Goal: Task Accomplishment & Management: Manage account settings

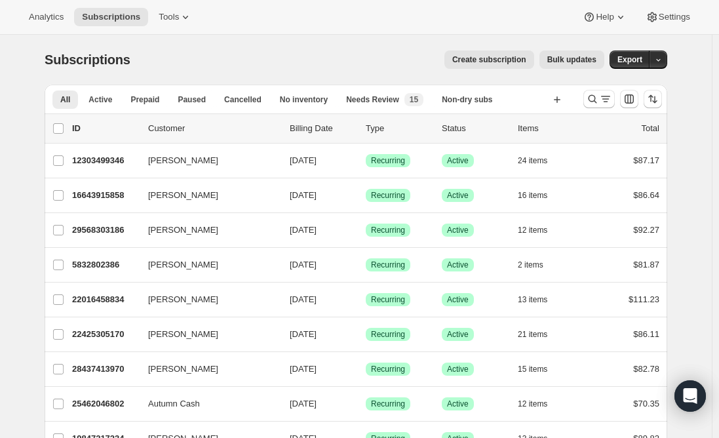
drag, startPoint x: 599, startPoint y: 97, endPoint x: 470, endPoint y: 83, distance: 130.5
click at [599, 98] on icon "Search and filter results" at bounding box center [592, 98] width 13 height 13
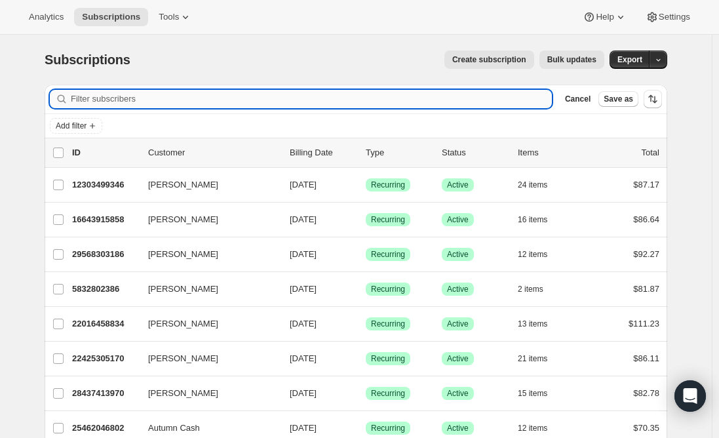
click at [264, 95] on input "Filter subscribers" at bounding box center [311, 99] width 481 height 18
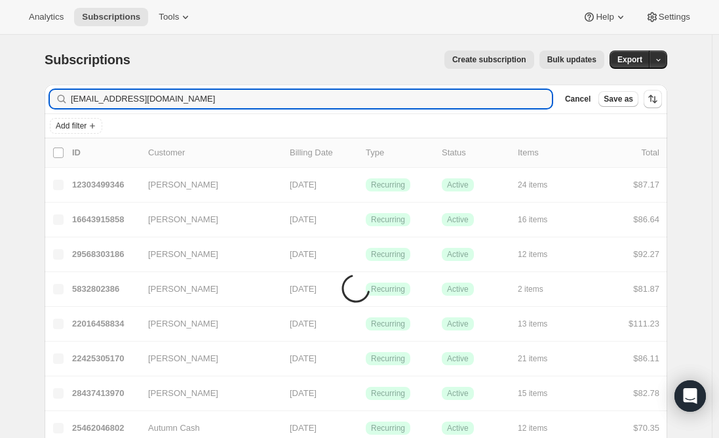
type input "[EMAIL_ADDRESS][DOMAIN_NAME]"
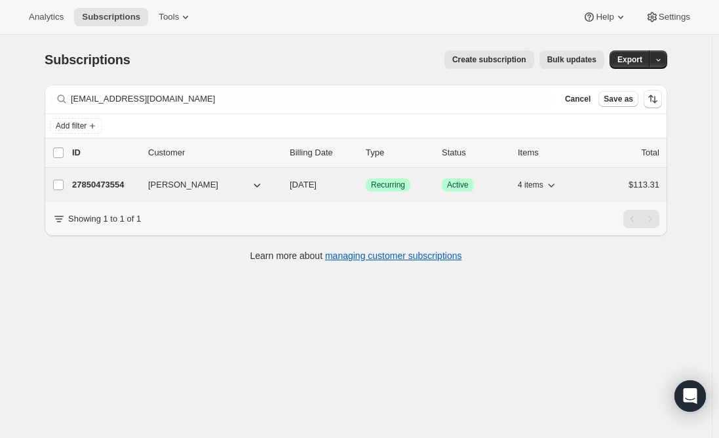
click at [94, 183] on p "27850473554" at bounding box center [105, 184] width 66 height 13
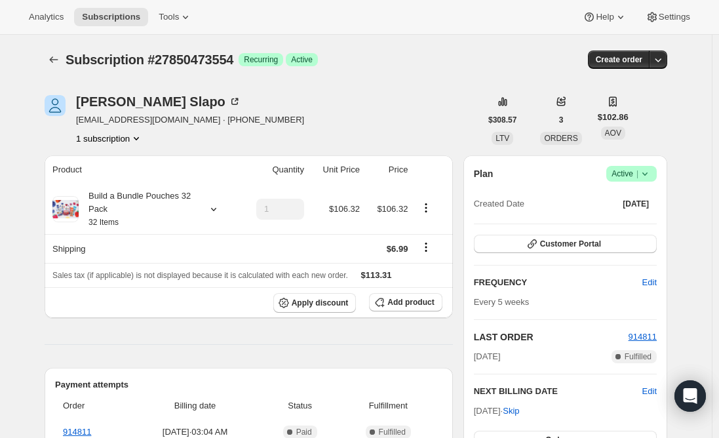
click at [633, 176] on span "Active |" at bounding box center [631, 173] width 40 height 13
click at [640, 227] on span "Cancel subscription" at bounding box center [635, 222] width 74 height 13
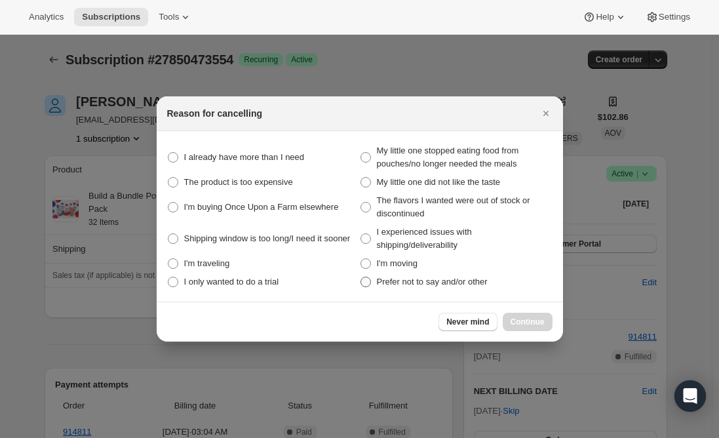
click at [364, 282] on span ":rvl:" at bounding box center [365, 281] width 10 height 10
click at [361, 277] on other "Prefer not to say and/or other" at bounding box center [360, 276] width 1 height 1
radio other "true"
click at [534, 322] on span "Continue" at bounding box center [527, 321] width 34 height 10
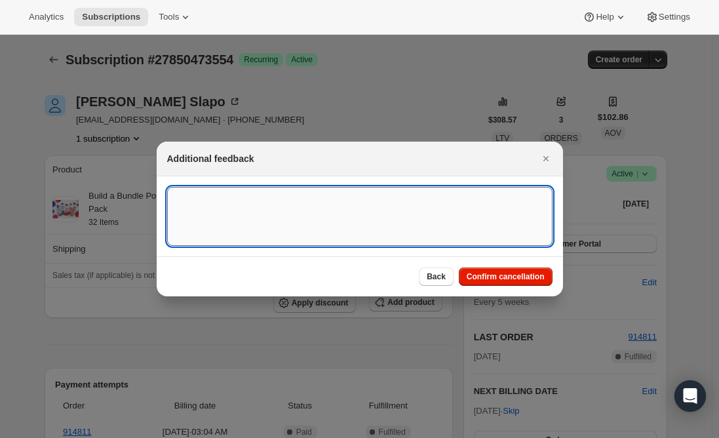
click at [213, 206] on textarea ":rvl:" at bounding box center [359, 216] width 385 height 59
paste textarea "need to cancel my sons diet is changing according to our doctor recommendations"
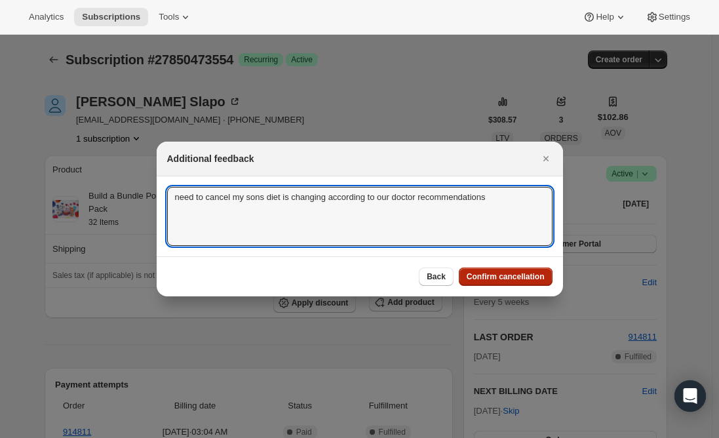
type textarea "need to cancel my sons diet is changing according to our doctor recommendations"
click at [499, 280] on span "Confirm cancellation" at bounding box center [505, 276] width 78 height 10
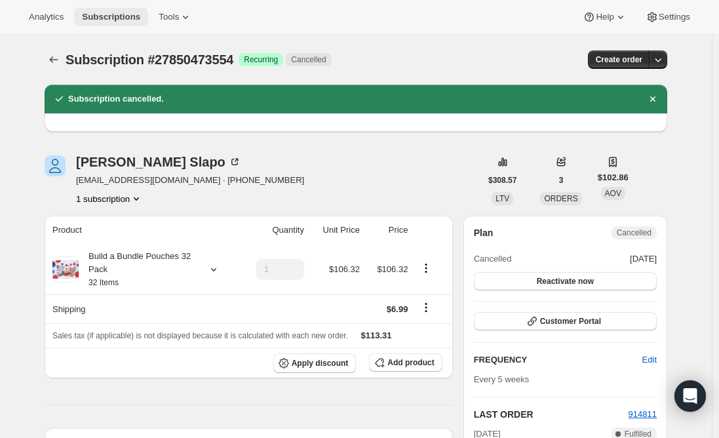
click at [102, 12] on span "Subscriptions" at bounding box center [111, 17] width 58 height 10
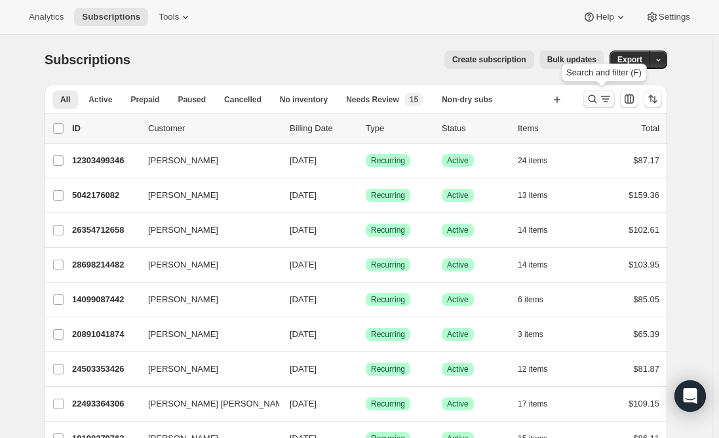
click at [597, 102] on icon "Search and filter results" at bounding box center [592, 98] width 13 height 13
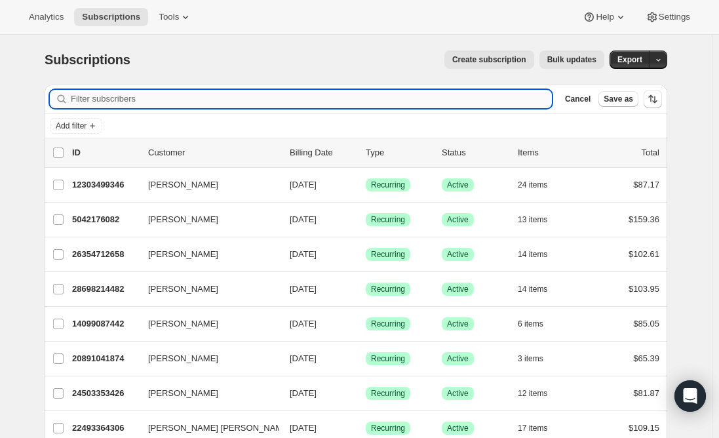
click at [248, 99] on input "Filter subscribers" at bounding box center [311, 99] width 481 height 18
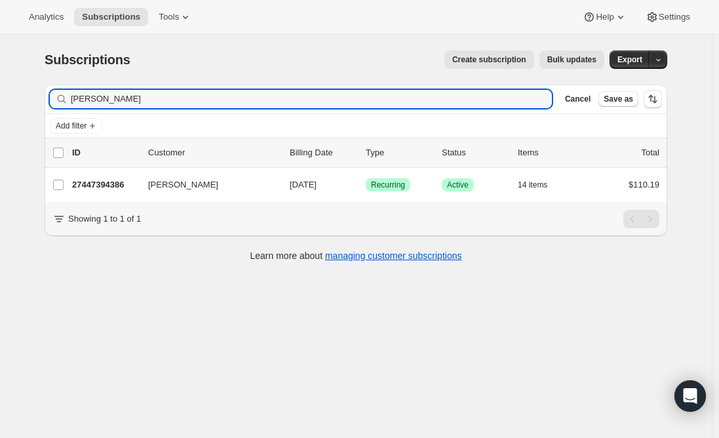
type input "[PERSON_NAME]"
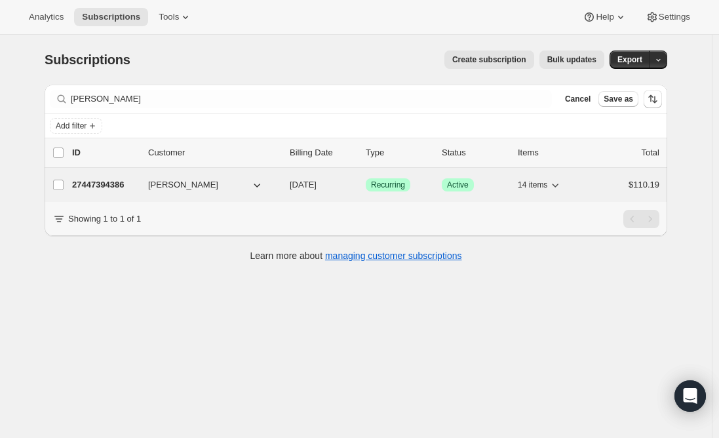
click at [102, 188] on p "27447394386" at bounding box center [105, 184] width 66 height 13
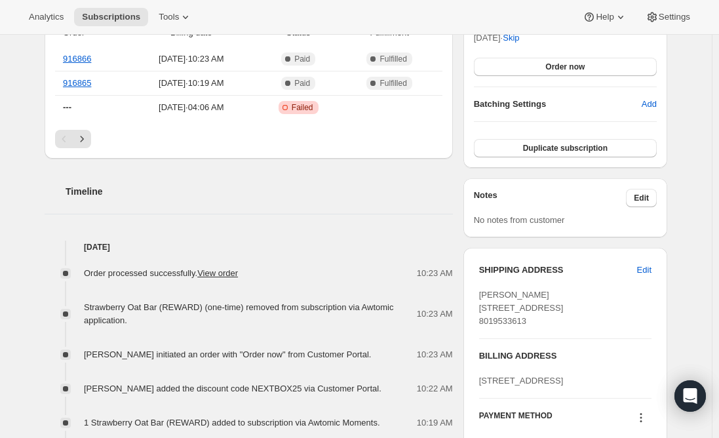
scroll to position [393, 0]
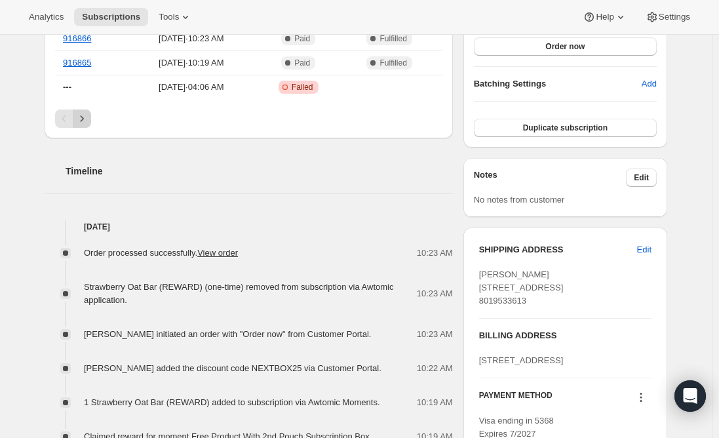
click at [87, 118] on icon "Next" at bounding box center [81, 118] width 13 height 13
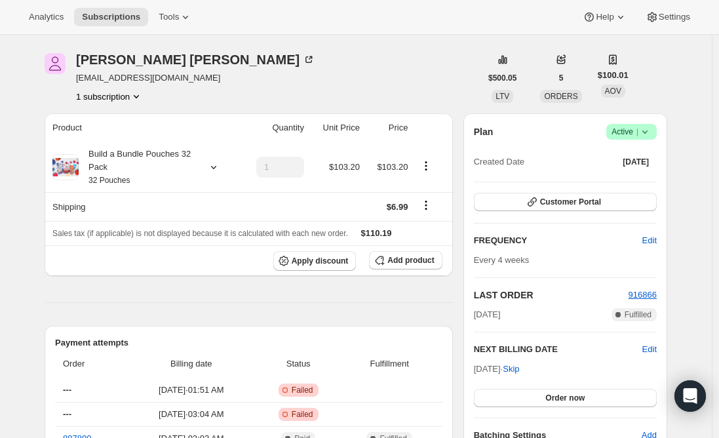
scroll to position [0, 0]
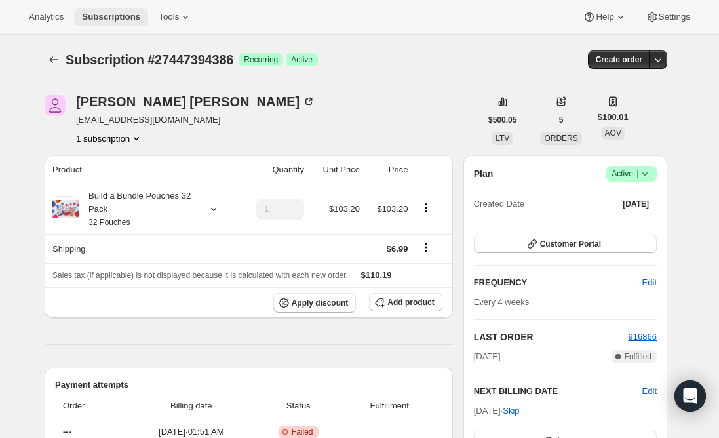
click at [91, 14] on span "Subscriptions" at bounding box center [111, 17] width 58 height 10
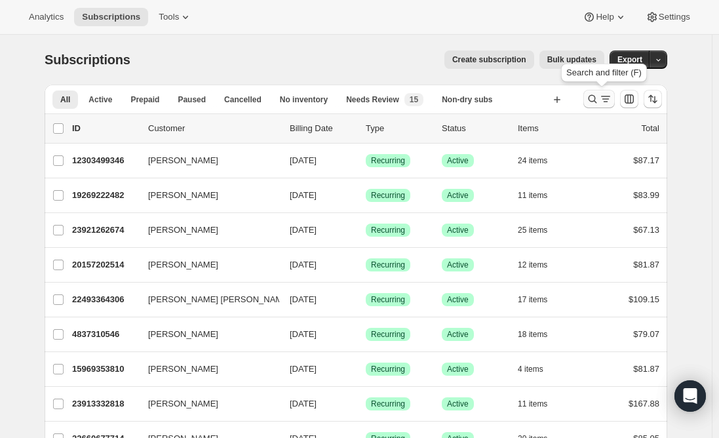
click at [590, 101] on icon "Search and filter results" at bounding box center [592, 98] width 13 height 13
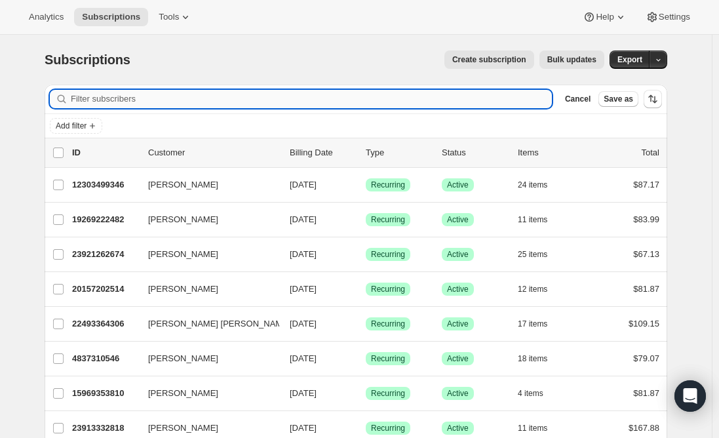
click at [309, 101] on input "Filter subscribers" at bounding box center [311, 99] width 481 height 18
paste input "[EMAIL_ADDRESS][DOMAIN_NAME]"
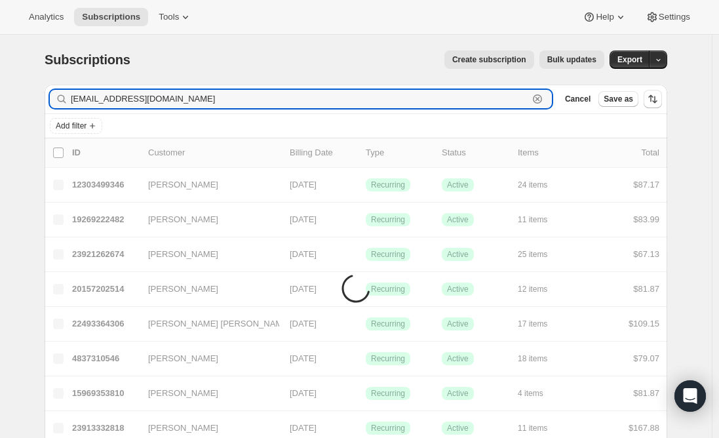
type input "[EMAIL_ADDRESS][DOMAIN_NAME]"
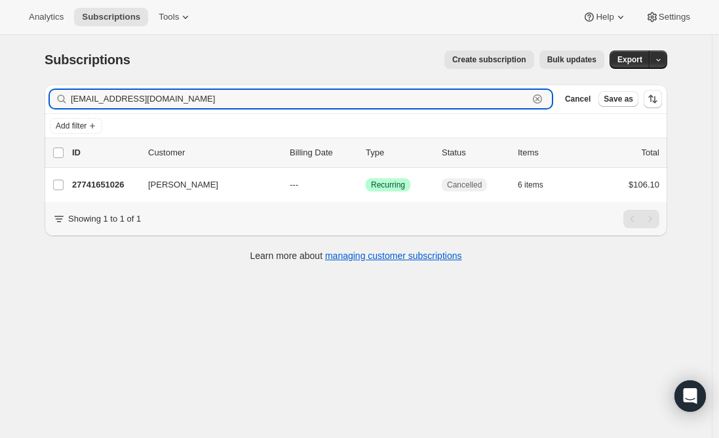
drag, startPoint x: 181, startPoint y: 101, endPoint x: 36, endPoint y: 98, distance: 145.4
click at [36, 98] on div "Subscriptions. This page is ready Subscriptions Create subscription Bulk update…" at bounding box center [356, 155] width 654 height 240
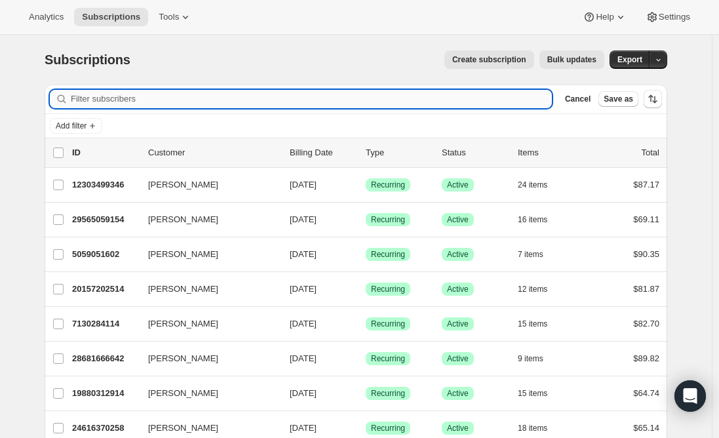
click at [206, 101] on input "Filter subscribers" at bounding box center [311, 99] width 481 height 18
paste input "[PERSON_NAME][EMAIL_ADDRESS][PERSON_NAME][DOMAIN_NAME]"
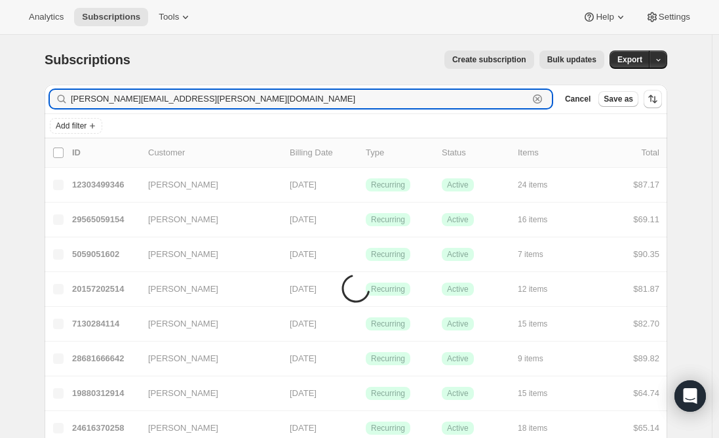
type input "[PERSON_NAME][EMAIL_ADDRESS][PERSON_NAME][DOMAIN_NAME]"
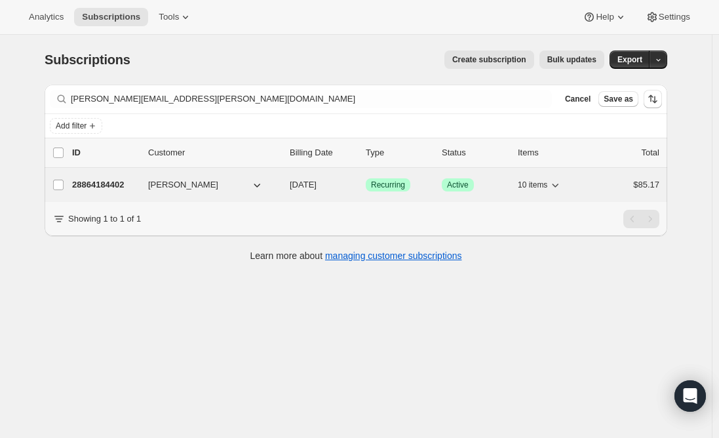
click at [110, 187] on p "28864184402" at bounding box center [105, 184] width 66 height 13
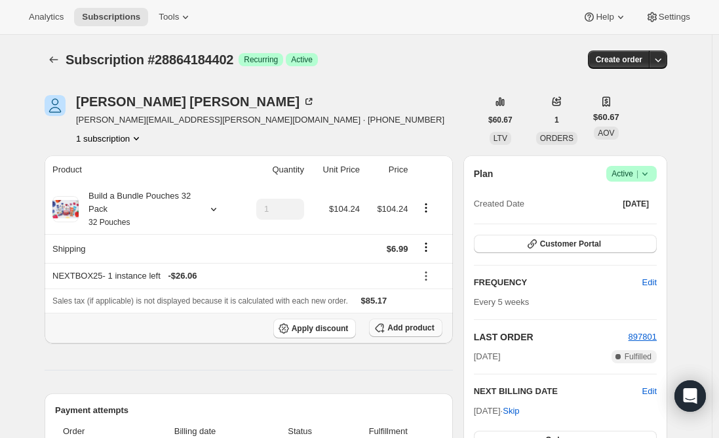
click at [401, 328] on span "Add product" at bounding box center [410, 327] width 47 height 10
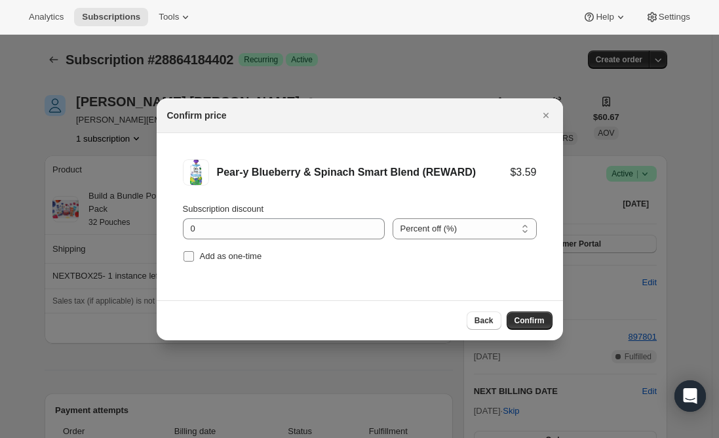
click at [184, 254] on input "Add as one-time" at bounding box center [188, 256] width 10 height 10
checkbox input "true"
click at [540, 316] on span "Confirm" at bounding box center [529, 320] width 30 height 10
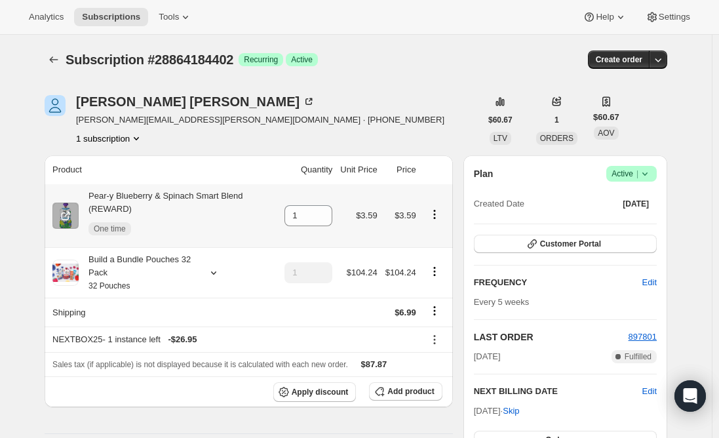
click at [435, 217] on icon "Product actions" at bounding box center [434, 214] width 13 height 13
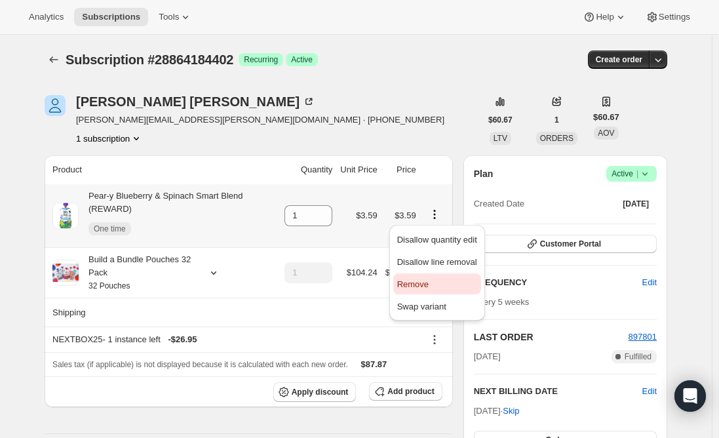
click at [415, 286] on span "Remove" at bounding box center [412, 284] width 31 height 10
type input "0"
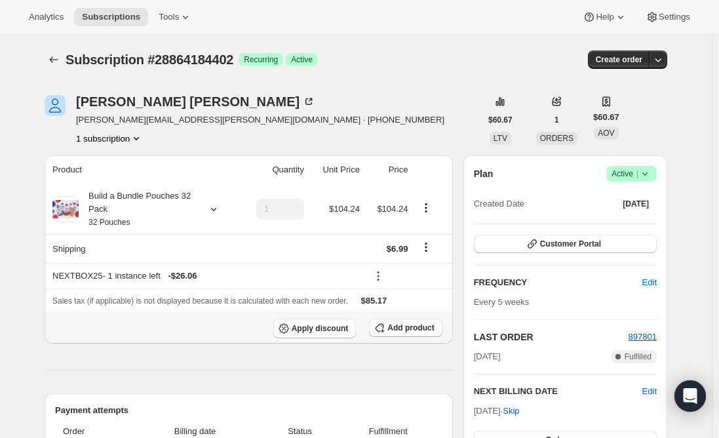
click at [399, 332] on button "Add product" at bounding box center [405, 327] width 73 height 18
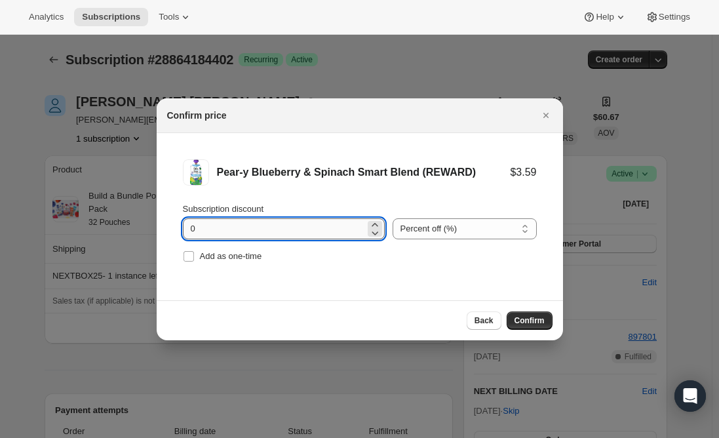
click at [215, 233] on input "0" at bounding box center [274, 228] width 182 height 21
type input "100"
click at [186, 255] on input "Add as one-time" at bounding box center [188, 256] width 10 height 10
checkbox input "true"
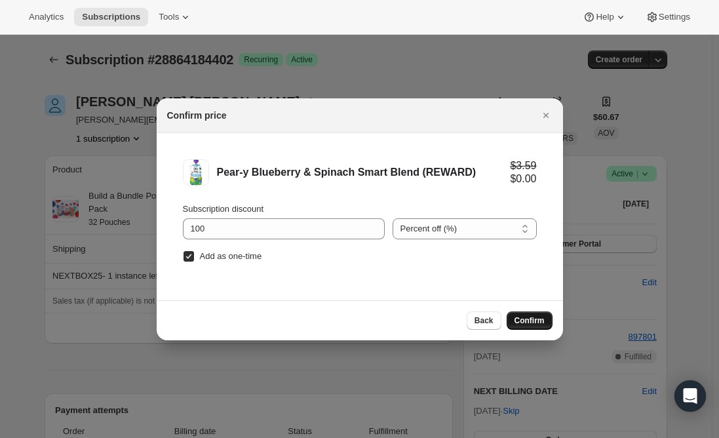
click at [518, 324] on span "Confirm" at bounding box center [529, 320] width 30 height 10
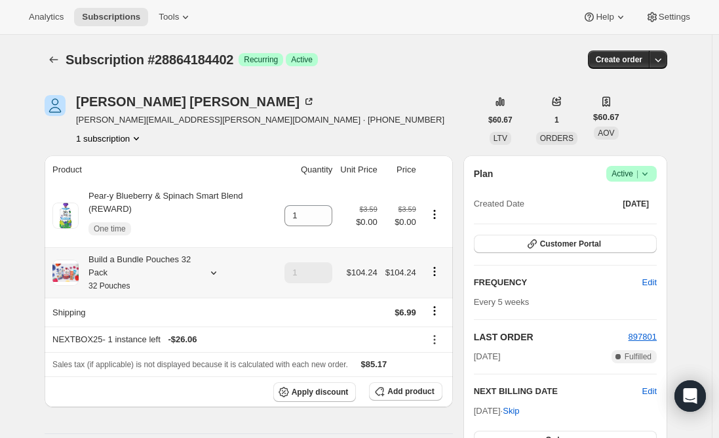
click at [123, 271] on div "Build a Bundle Pouches 32 Pack 32 Pouches" at bounding box center [138, 272] width 118 height 39
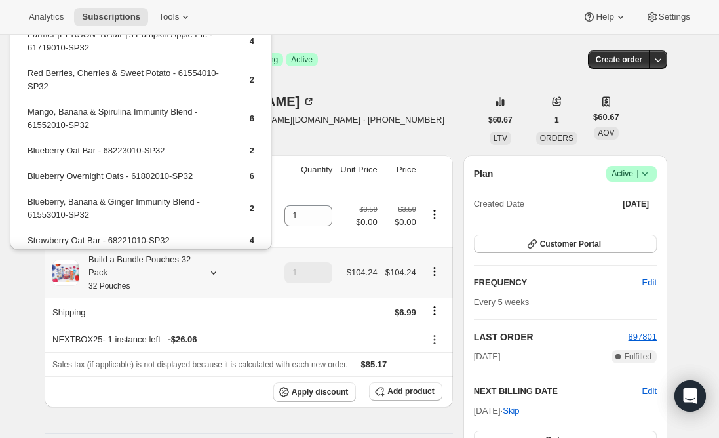
click at [124, 284] on small "32 Pouches" at bounding box center [108, 285] width 41 height 9
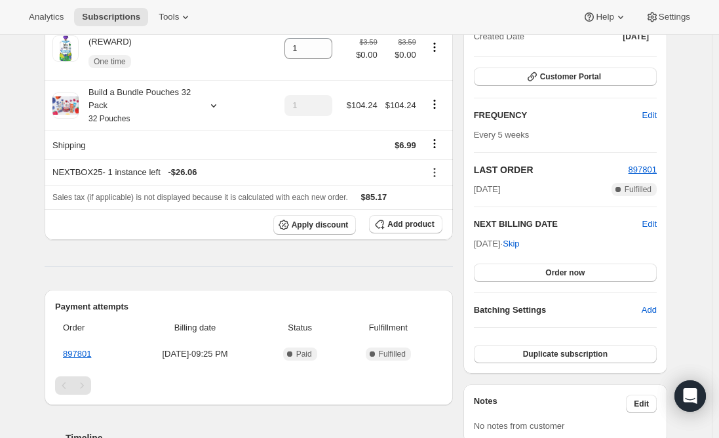
scroll to position [197, 0]
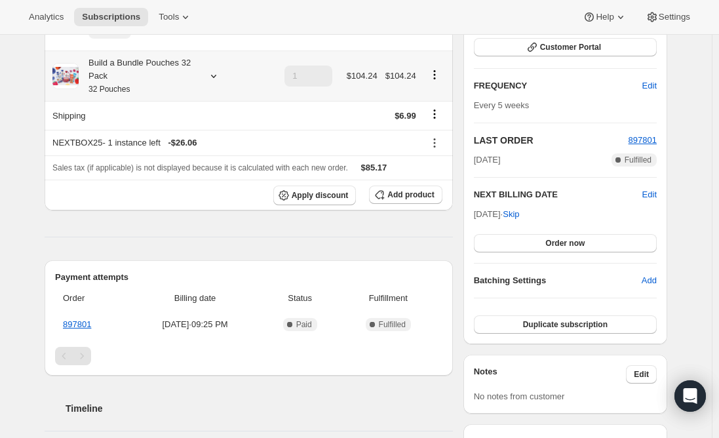
click at [134, 74] on div "Build a Bundle Pouches 32 Pack 32 Pouches" at bounding box center [138, 75] width 118 height 39
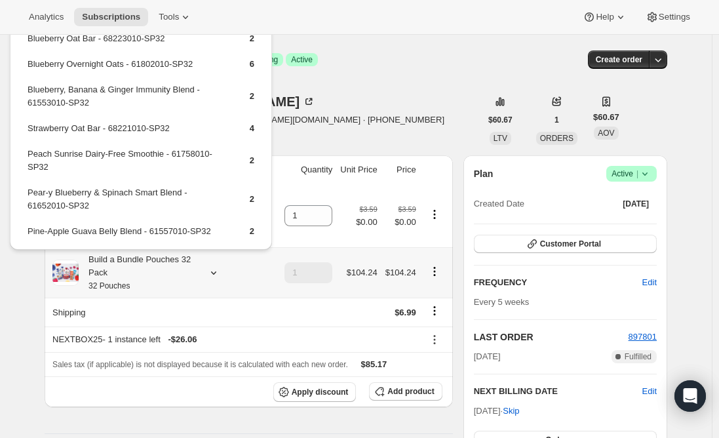
scroll to position [140, 0]
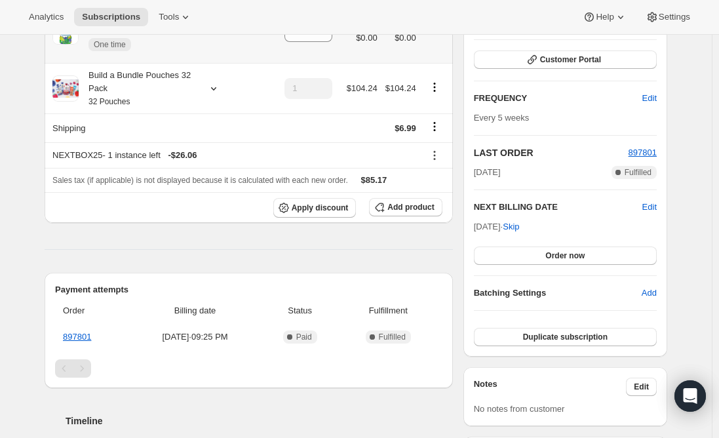
scroll to position [197, 0]
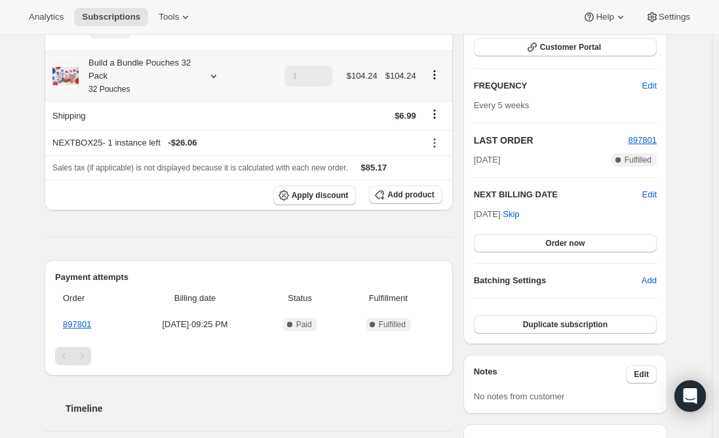
click at [161, 83] on div "Build a Bundle Pouches 32 Pack 32 Pouches" at bounding box center [138, 75] width 118 height 39
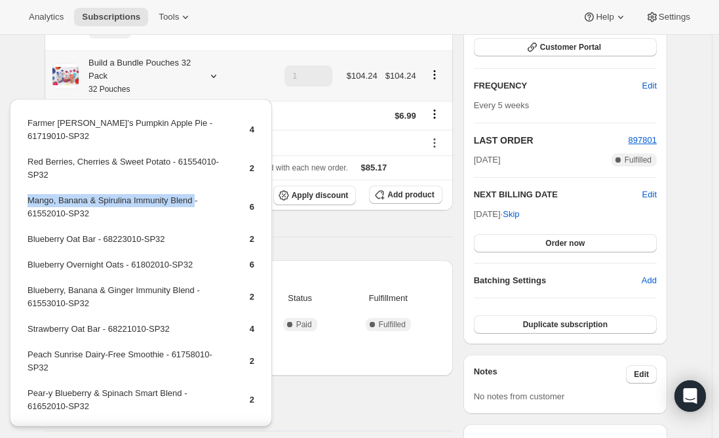
drag, startPoint x: 193, startPoint y: 187, endPoint x: 28, endPoint y: 191, distance: 165.1
click at [28, 193] on td "Mango, Banana & Spirulina Immunity Blend - 61552010-SP32" at bounding box center [127, 211] width 200 height 37
copy td "Mango, [PERSON_NAME] & Spirulina Immunity Blend"
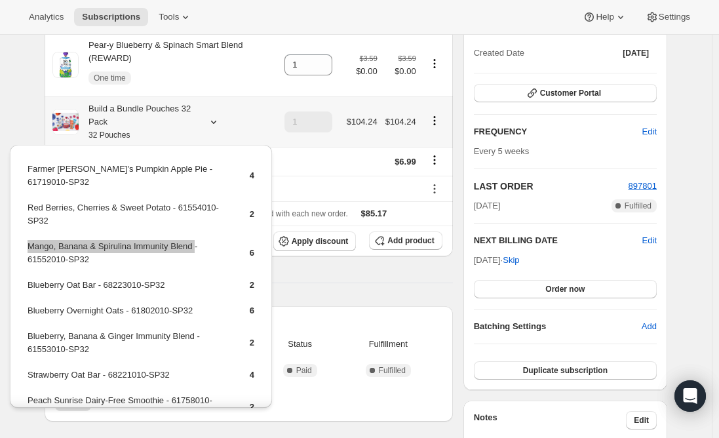
scroll to position [131, 0]
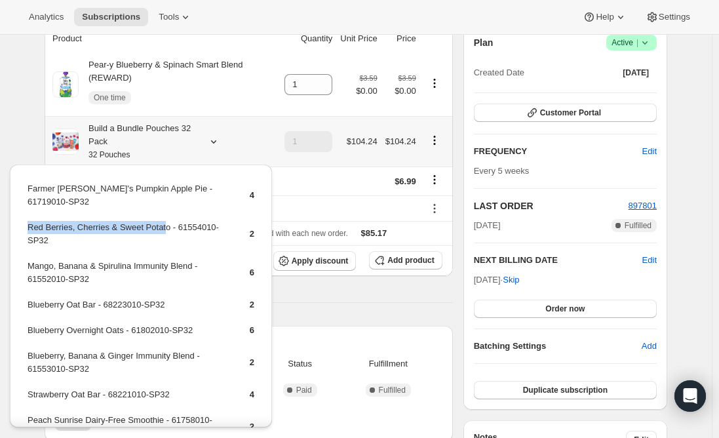
drag, startPoint x: 161, startPoint y: 216, endPoint x: 29, endPoint y: 217, distance: 132.3
click at [29, 220] on td "Red Berries, Cherries & Sweet Potato - 61554010-SP32" at bounding box center [127, 238] width 200 height 37
click at [96, 220] on td "Red Berries, Cherries & Sweet Potato - 61554010-SP32" at bounding box center [127, 238] width 200 height 37
click at [152, 220] on td "Red Berries, Cherries & Sweet Potato - 61554010-SP32" at bounding box center [127, 238] width 200 height 37
drag, startPoint x: 168, startPoint y: 216, endPoint x: 27, endPoint y: 213, distance: 141.5
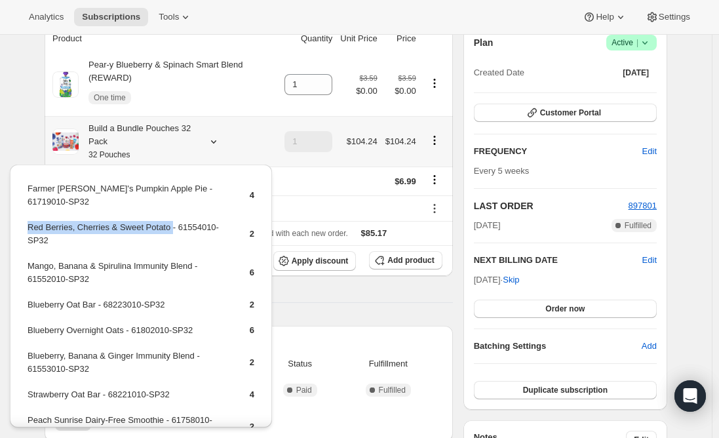
click at [27, 220] on td "Red Berries, Cherries & Sweet Potato - 61554010-SP32" at bounding box center [127, 238] width 200 height 37
copy td "Red Berries, Cherries & Sweet Potato"
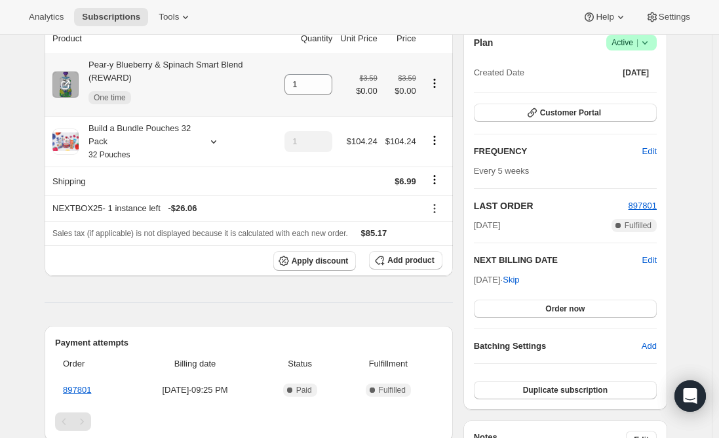
click at [168, 64] on div "Pear-y Blueberry & Spinach Smart Blend (REWARD) One time" at bounding box center [178, 84] width 198 height 52
copy div "Pear-y Blueberry & Spinach Smart Blend (REWARD)"
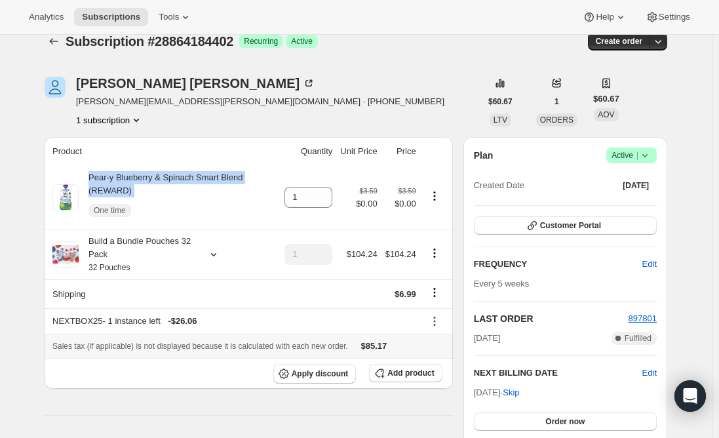
scroll to position [0, 0]
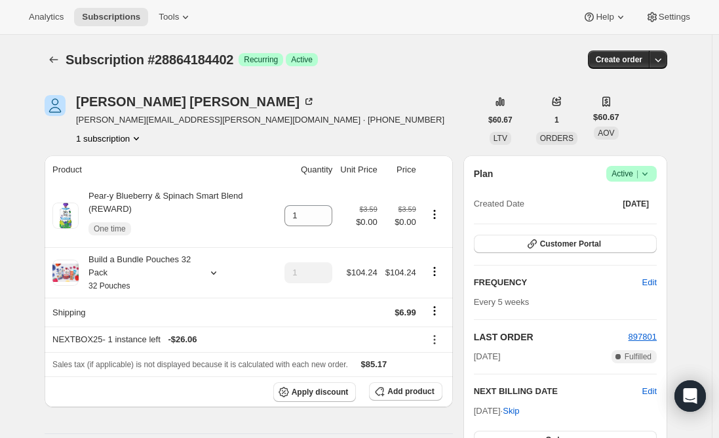
click at [409, 393] on span "Add product" at bounding box center [410, 391] width 47 height 10
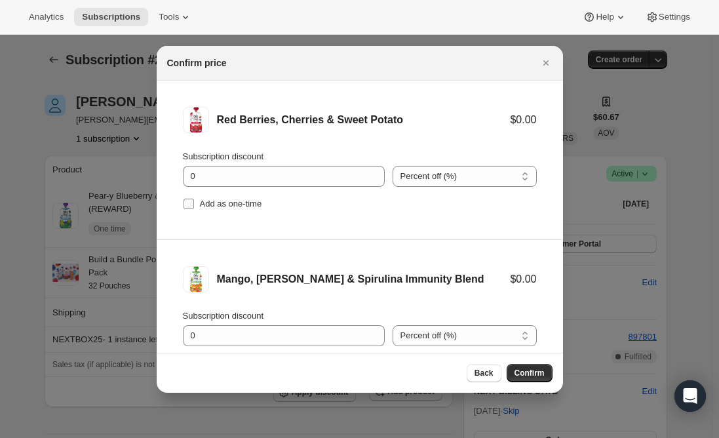
click at [189, 206] on input "Add as one-time" at bounding box center [188, 203] width 10 height 10
checkbox input "true"
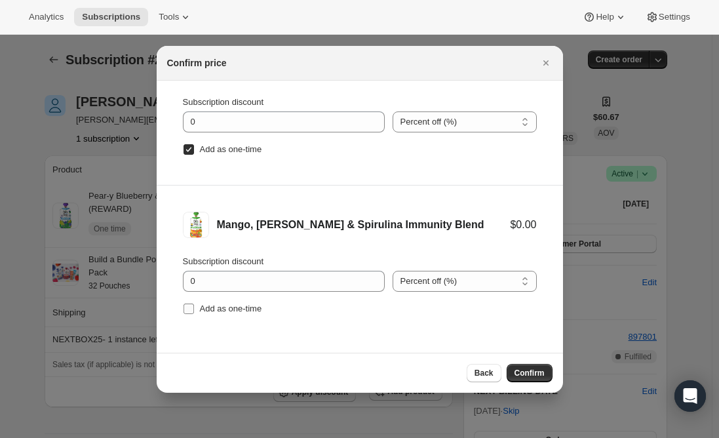
click at [191, 312] on input "Add as one-time" at bounding box center [188, 308] width 10 height 10
checkbox input "true"
click at [537, 379] on button "Confirm" at bounding box center [529, 373] width 46 height 18
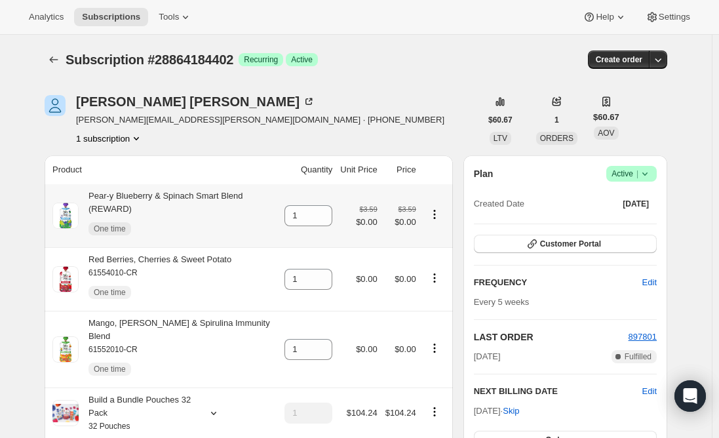
scroll to position [66, 0]
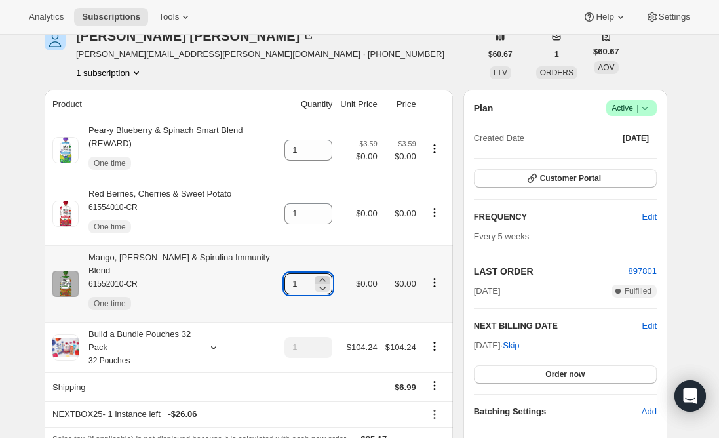
click at [329, 273] on icon at bounding box center [322, 279] width 13 height 13
type input "2"
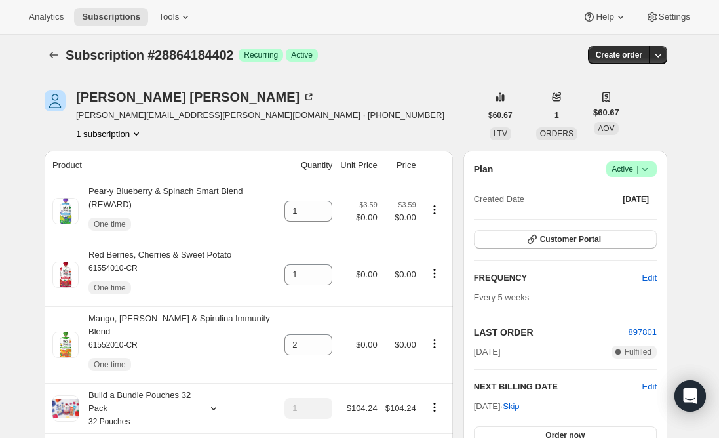
scroll to position [0, 0]
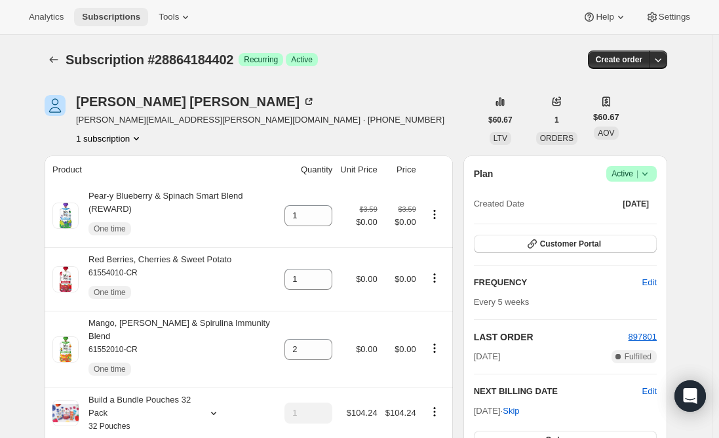
click at [114, 14] on span "Subscriptions" at bounding box center [111, 17] width 58 height 10
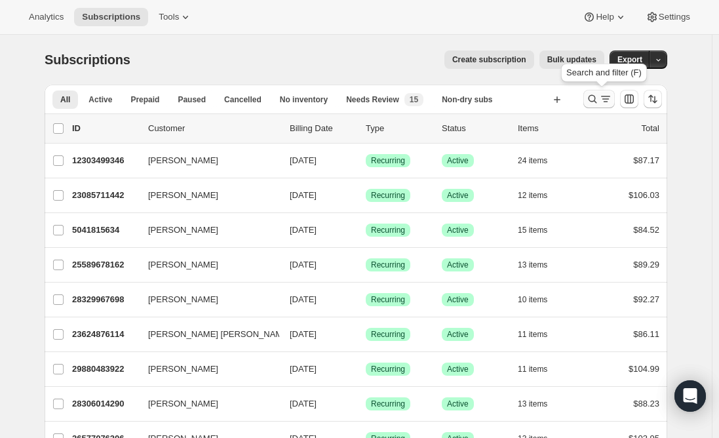
click at [599, 98] on icon "Search and filter results" at bounding box center [592, 98] width 13 height 13
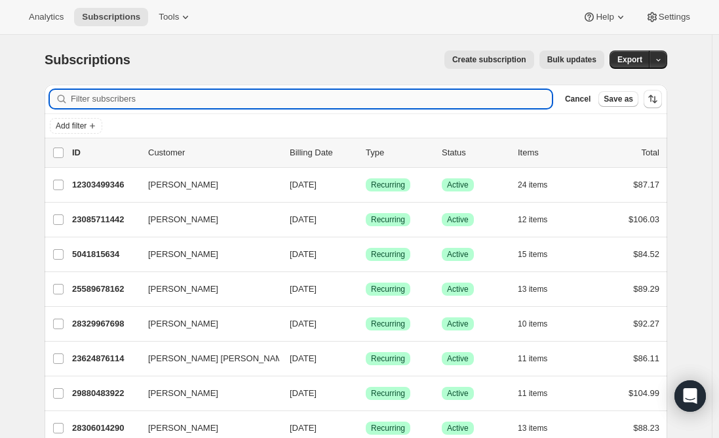
click at [278, 92] on input "Filter subscribers" at bounding box center [311, 99] width 481 height 18
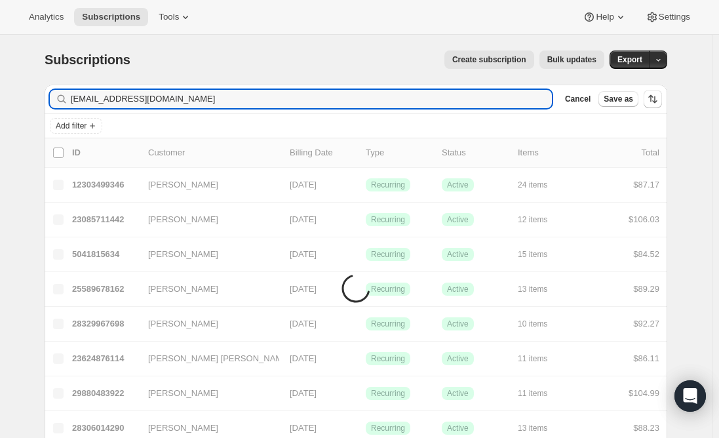
type input "[EMAIL_ADDRESS][DOMAIN_NAME]"
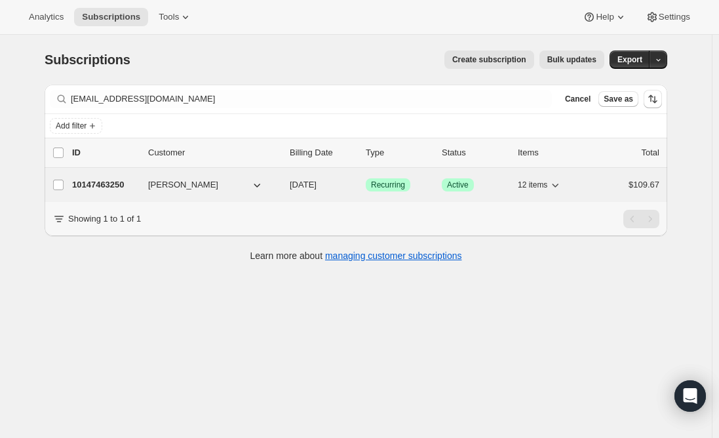
click at [100, 187] on p "10147463250" at bounding box center [105, 184] width 66 height 13
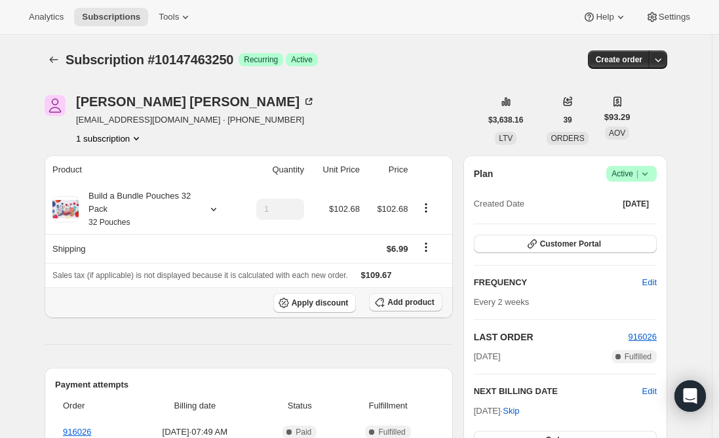
click at [408, 307] on button "Add product" at bounding box center [405, 302] width 73 height 18
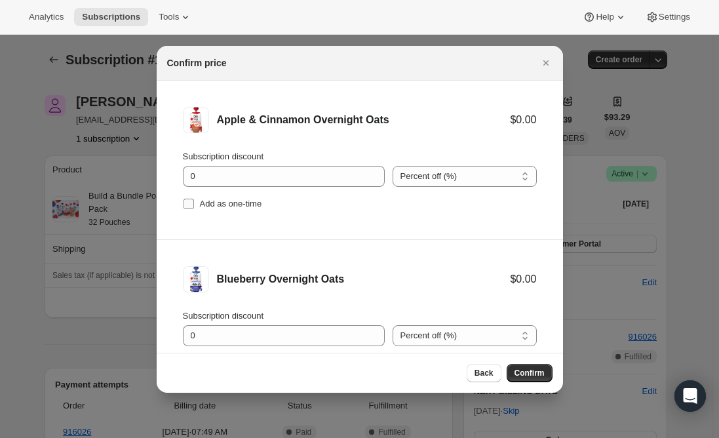
click at [183, 209] on span ":r3c1:" at bounding box center [189, 204] width 12 height 12
click at [183, 209] on input "Add as one-time" at bounding box center [188, 203] width 10 height 10
checkbox input "true"
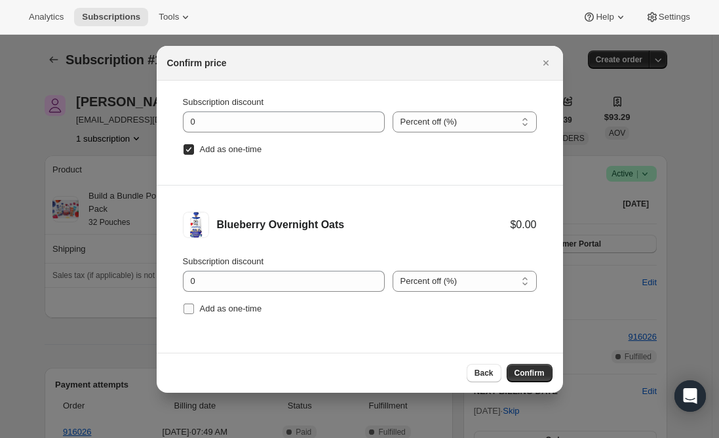
click at [187, 309] on input "Add as one-time" at bounding box center [188, 308] width 10 height 10
checkbox input "true"
click at [531, 373] on span "Confirm" at bounding box center [529, 372] width 30 height 10
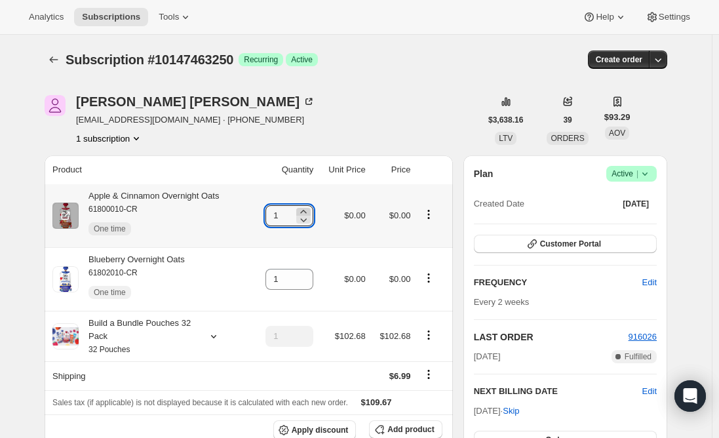
click at [306, 211] on icon at bounding box center [303, 211] width 13 height 13
type input "2"
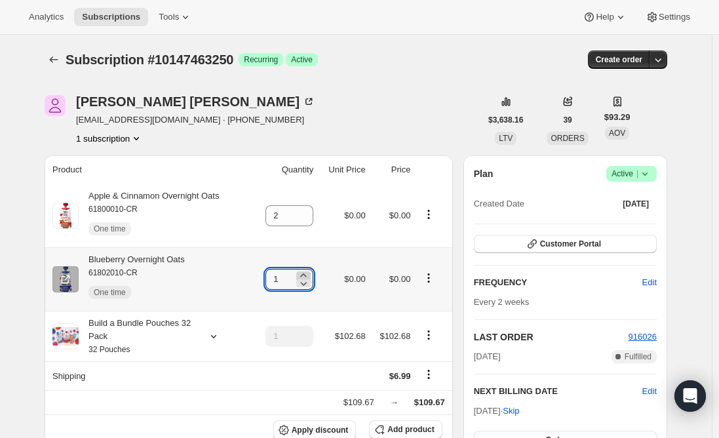
click at [306, 274] on icon at bounding box center [303, 274] width 6 height 3
type input "5"
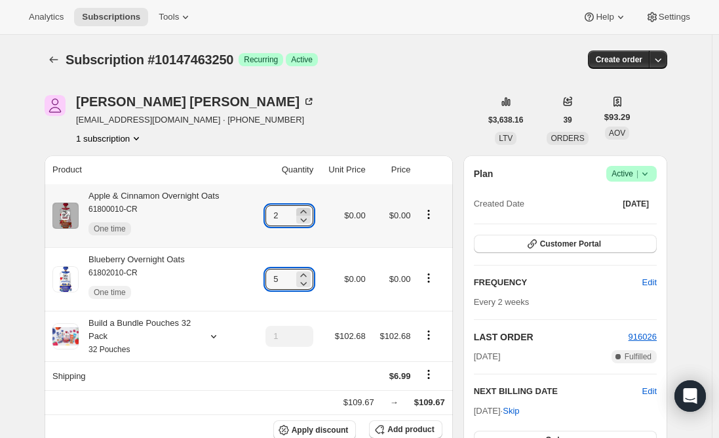
click at [308, 210] on icon at bounding box center [303, 211] width 13 height 13
type input "3"
click at [178, 191] on div "Apple & Cinnamon Overnight Oats 61800010-CR One time" at bounding box center [149, 215] width 140 height 52
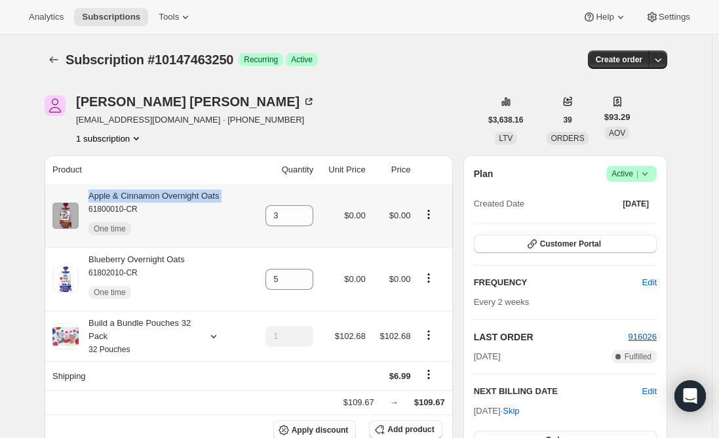
click at [178, 191] on div "Apple & Cinnamon Overnight Oats 61800010-CR One time" at bounding box center [149, 215] width 140 height 52
copy div "Apple & Cinnamon Overnight Oats"
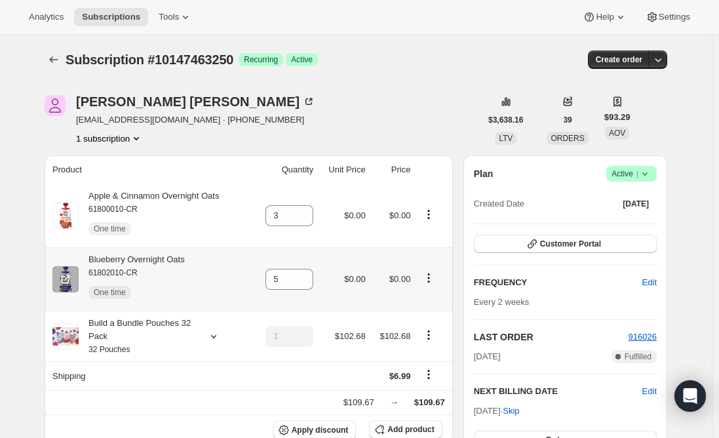
click at [166, 255] on div "Blueberry Overnight Oats 61802010-CR One time" at bounding box center [132, 279] width 106 height 52
copy div "Blueberry Overnight Oats"
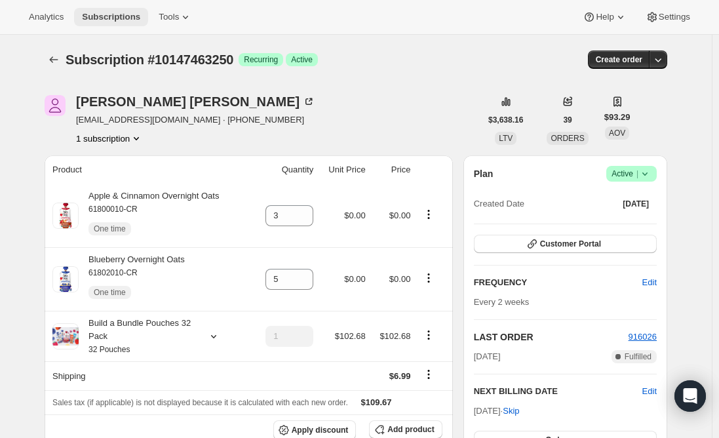
click at [124, 12] on span "Subscriptions" at bounding box center [111, 17] width 58 height 10
